Goal: Transaction & Acquisition: Purchase product/service

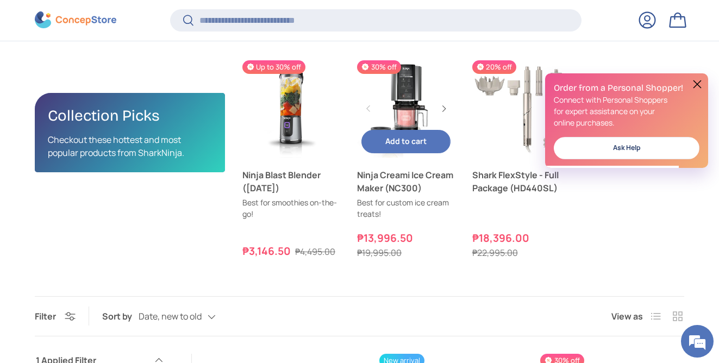
scroll to position [312, 0]
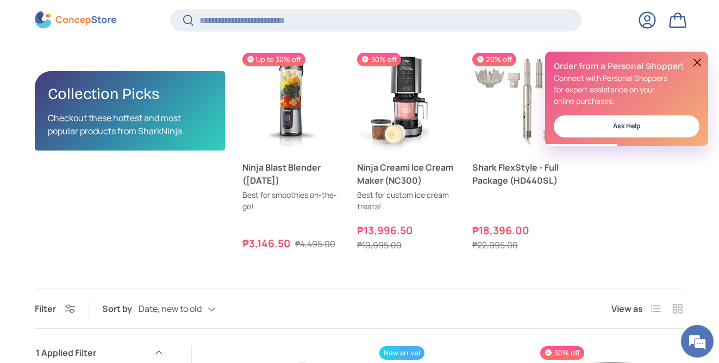
click at [697, 62] on button at bounding box center [697, 62] width 13 height 13
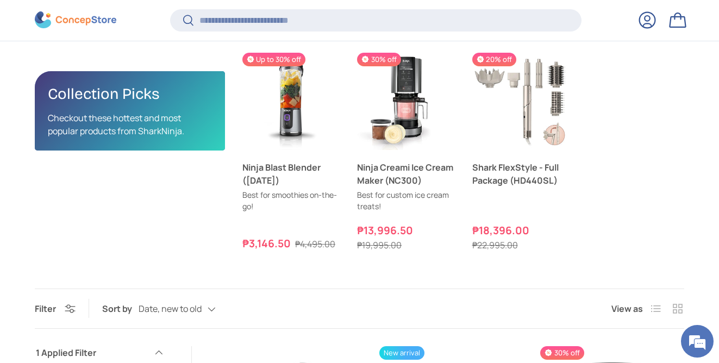
click at [660, 180] on ul "Previous Next Up to 30% off Ninja Blast Blender (BC151) (4)" at bounding box center [463, 152] width 442 height 199
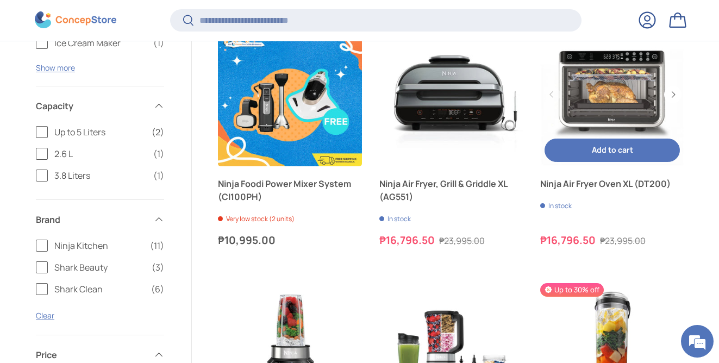
scroll to position [939, 0]
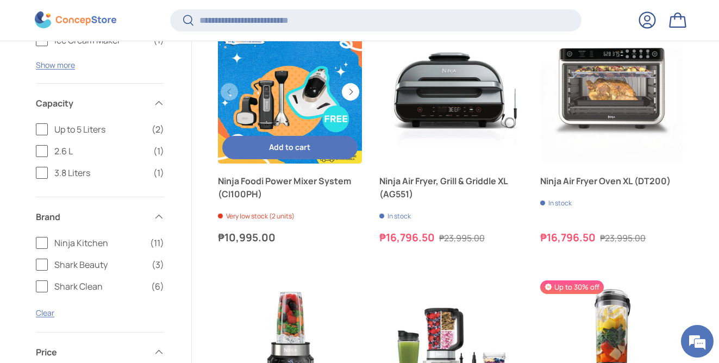
click at [276, 196] on link "Ninja Foodi Power Mixer System (CI100PH)" at bounding box center [290, 187] width 144 height 26
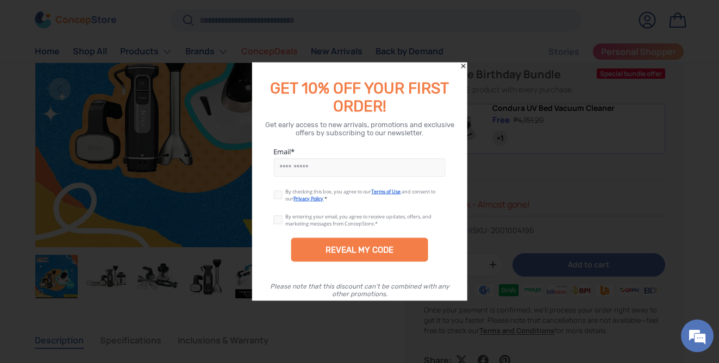
click at [464, 66] on icon "Close" at bounding box center [464, 67] width 8 height 8
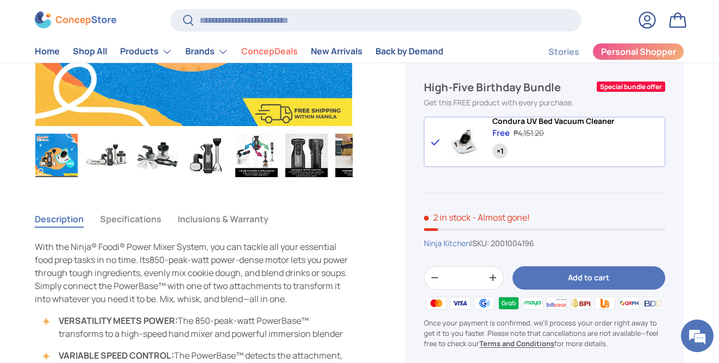
scroll to position [259, 0]
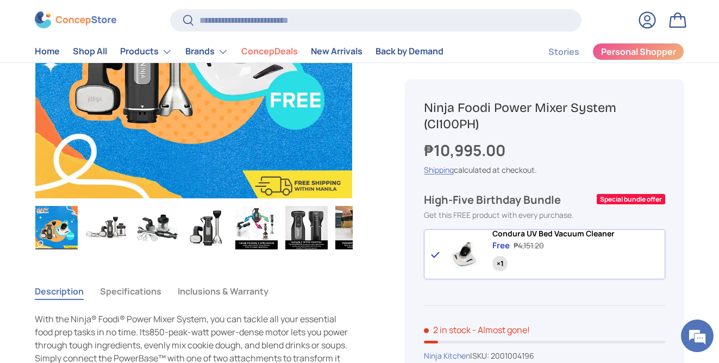
click at [382, 136] on div "Ninja Foodi Power Mixer System (CI100PH) ₱10,995.00 Unit price / Unavailable Sh…" at bounding box center [531, 257] width 305 height 805
click at [376, 136] on div "FREE GIFT Previous Next Loading... Load image 1 in gallery view Load image 2 in…" at bounding box center [207, 65] width 344 height 420
